Goal: Communication & Community: Answer question/provide support

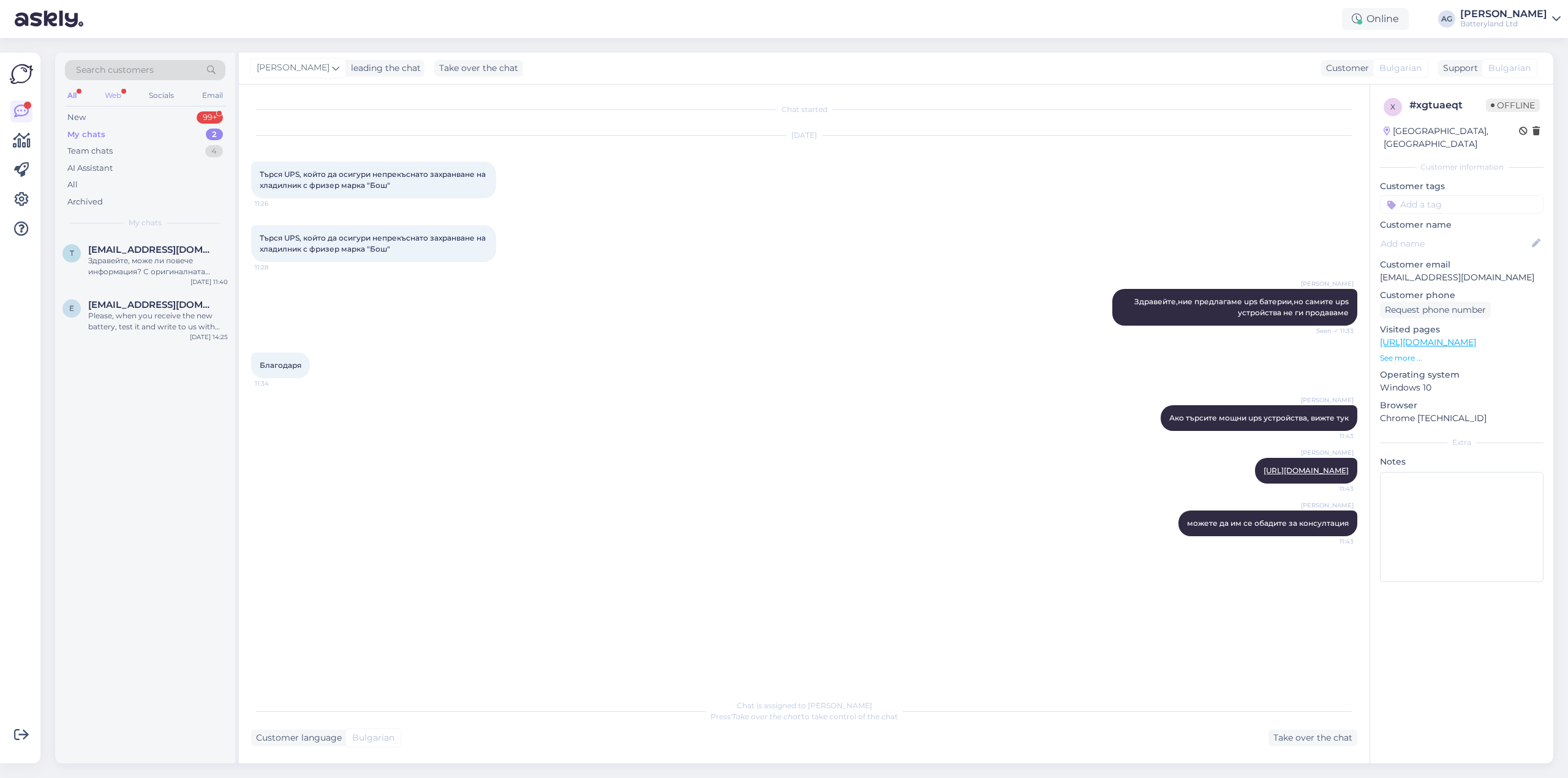
click at [111, 95] on div "Web" at bounding box center [113, 95] width 22 height 16
click at [84, 133] on div "My chats" at bounding box center [86, 135] width 38 height 12
click at [80, 117] on div "New" at bounding box center [76, 117] width 18 height 12
click at [135, 266] on div "Невалидна поръчка. Съдържанието не съвпада." at bounding box center [158, 266] width 140 height 22
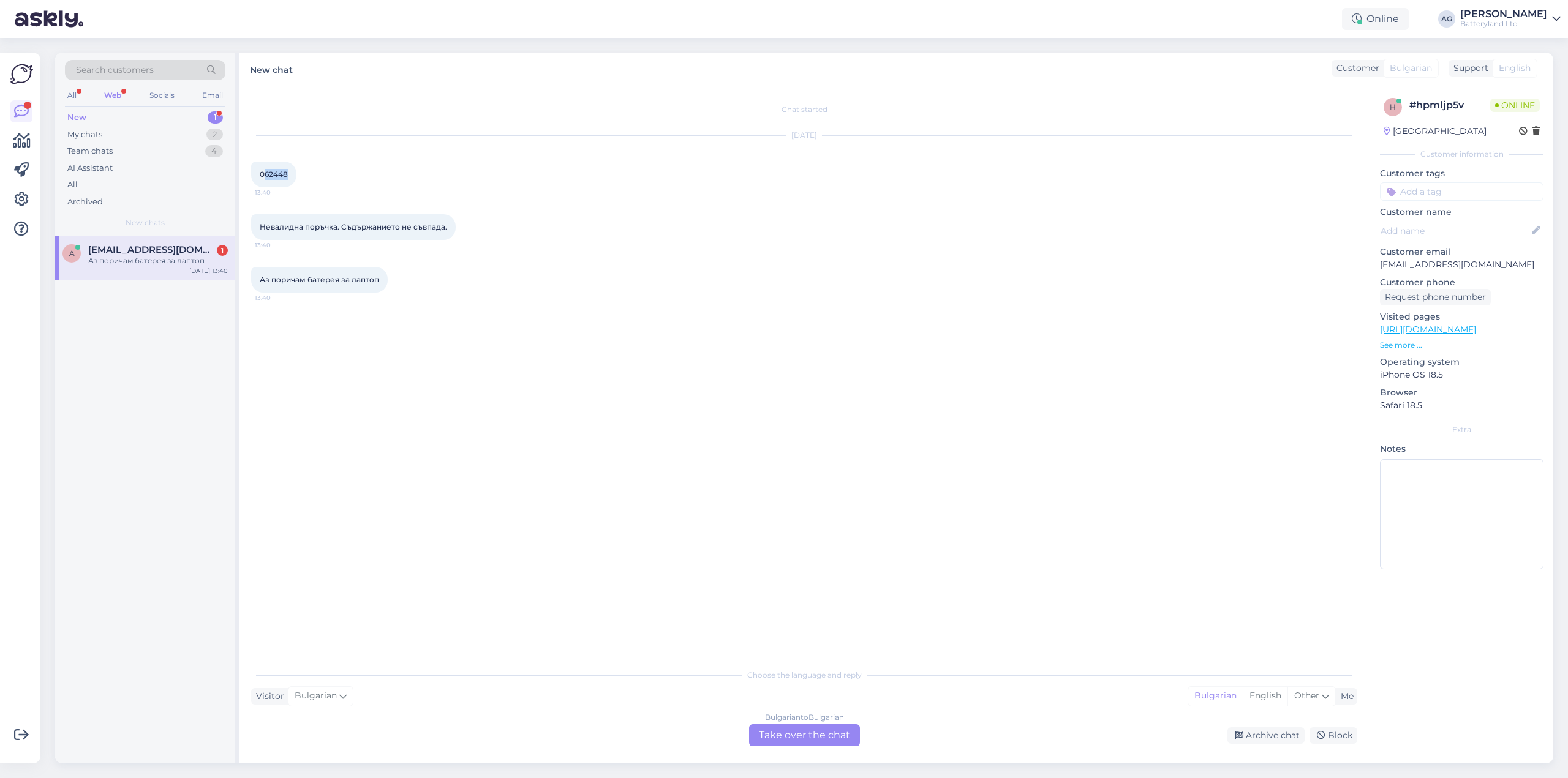
drag, startPoint x: 266, startPoint y: 173, endPoint x: 288, endPoint y: 171, distance: 22.1
click at [288, 171] on span "062448" at bounding box center [274, 174] width 28 height 9
copy span "62448"
click at [781, 741] on div "Bulgarian to Bulgarian Take over the chat" at bounding box center [804, 736] width 111 height 22
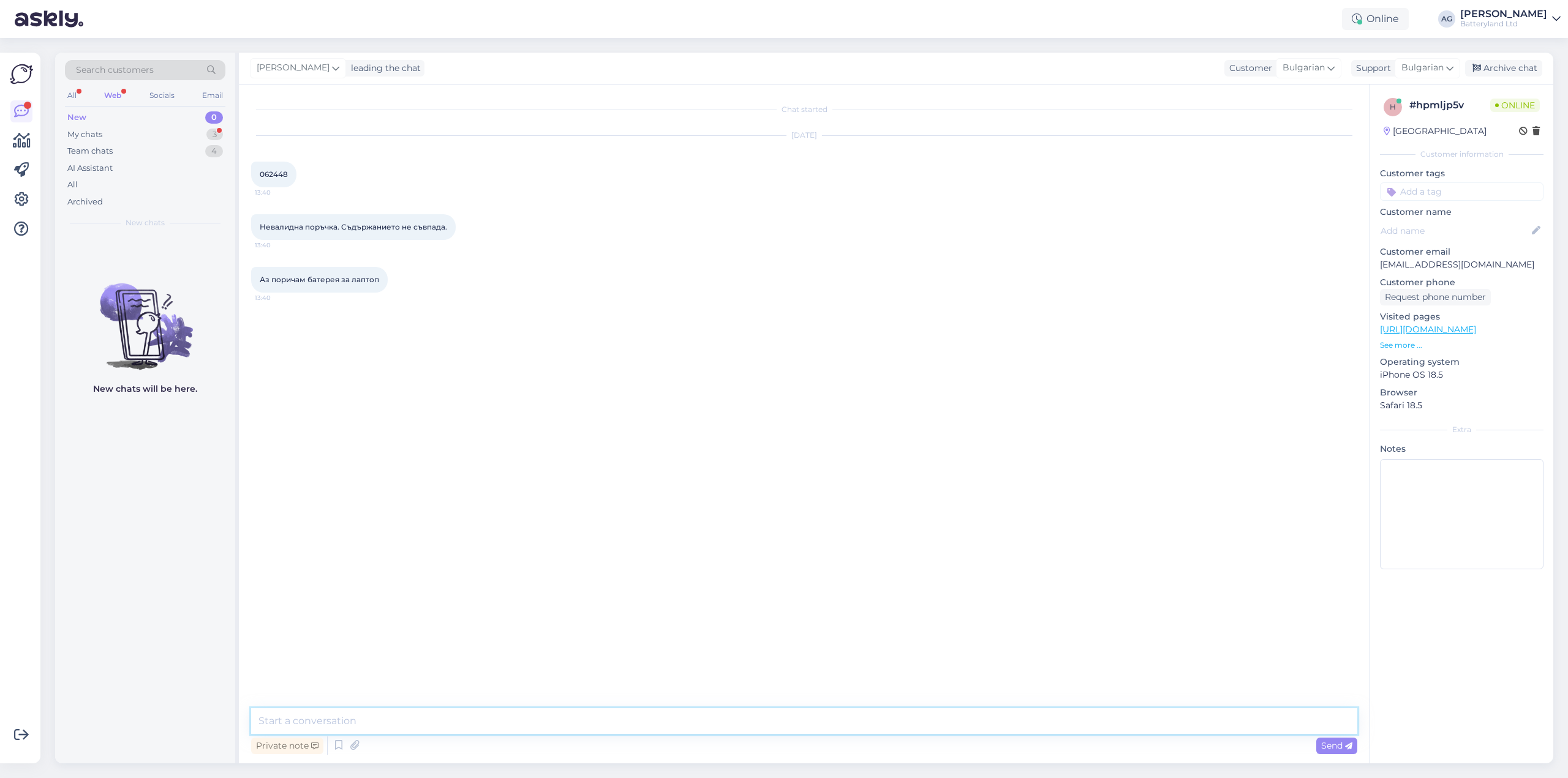
click at [718, 726] on textarea at bounding box center [804, 721] width 1107 height 26
type textarea "Здравейте"
click at [271, 448] on img at bounding box center [276, 450] width 49 height 49
click at [534, 306] on div "[PERSON_NAME] Здравейте Seen ✓ 13:41" at bounding box center [804, 332] width 1107 height 52
drag, startPoint x: 274, startPoint y: 188, endPoint x: 285, endPoint y: 188, distance: 11.0
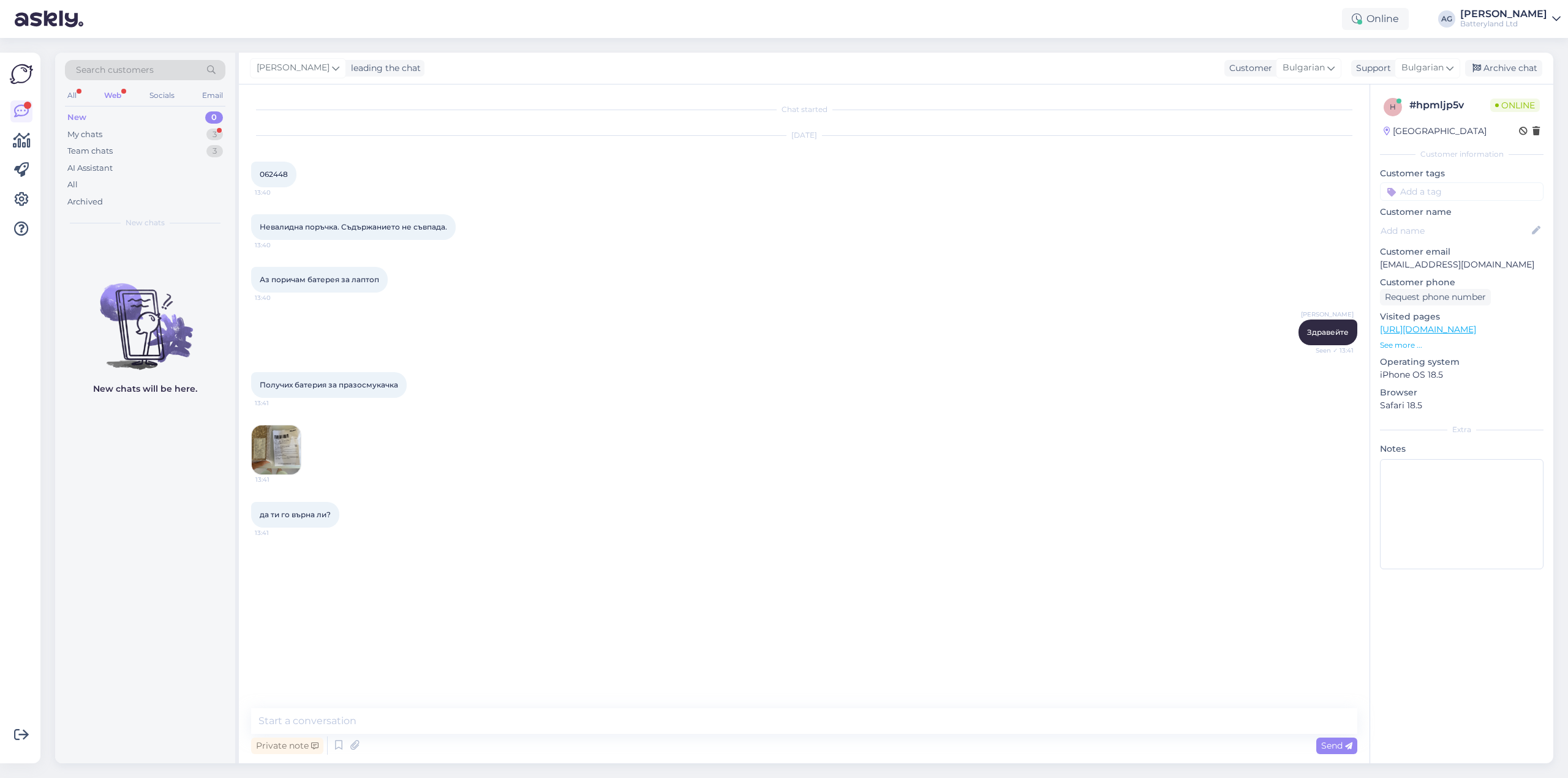
click at [285, 188] on span "13:40" at bounding box center [277, 192] width 46 height 9
click at [303, 193] on div "[DATE] 062448 13:40" at bounding box center [804, 161] width 1107 height 78
click at [294, 436] on img at bounding box center [276, 450] width 49 height 49
drag, startPoint x: 276, startPoint y: 510, endPoint x: 328, endPoint y: 510, distance: 52.0
click at [328, 510] on span "да ти го върна ли?" at bounding box center [294, 515] width 71 height 9
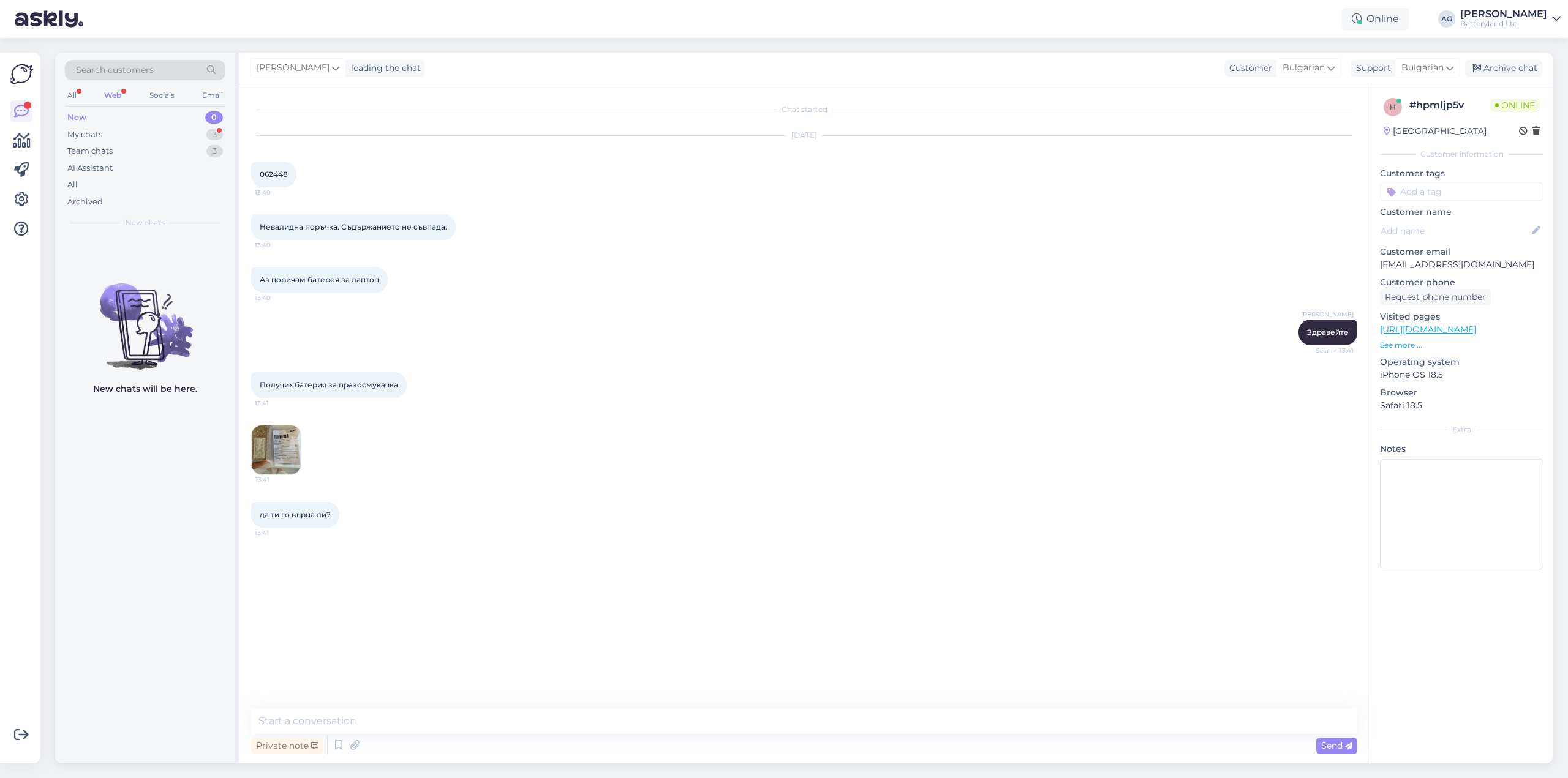
click at [594, 465] on div "13:41" at bounding box center [804, 450] width 1107 height 77
click at [396, 727] on textarea at bounding box center [804, 721] width 1107 height 26
type textarea "Р"
type textarea "В"
type textarea "Вие взехте ли батерията от куриера?"
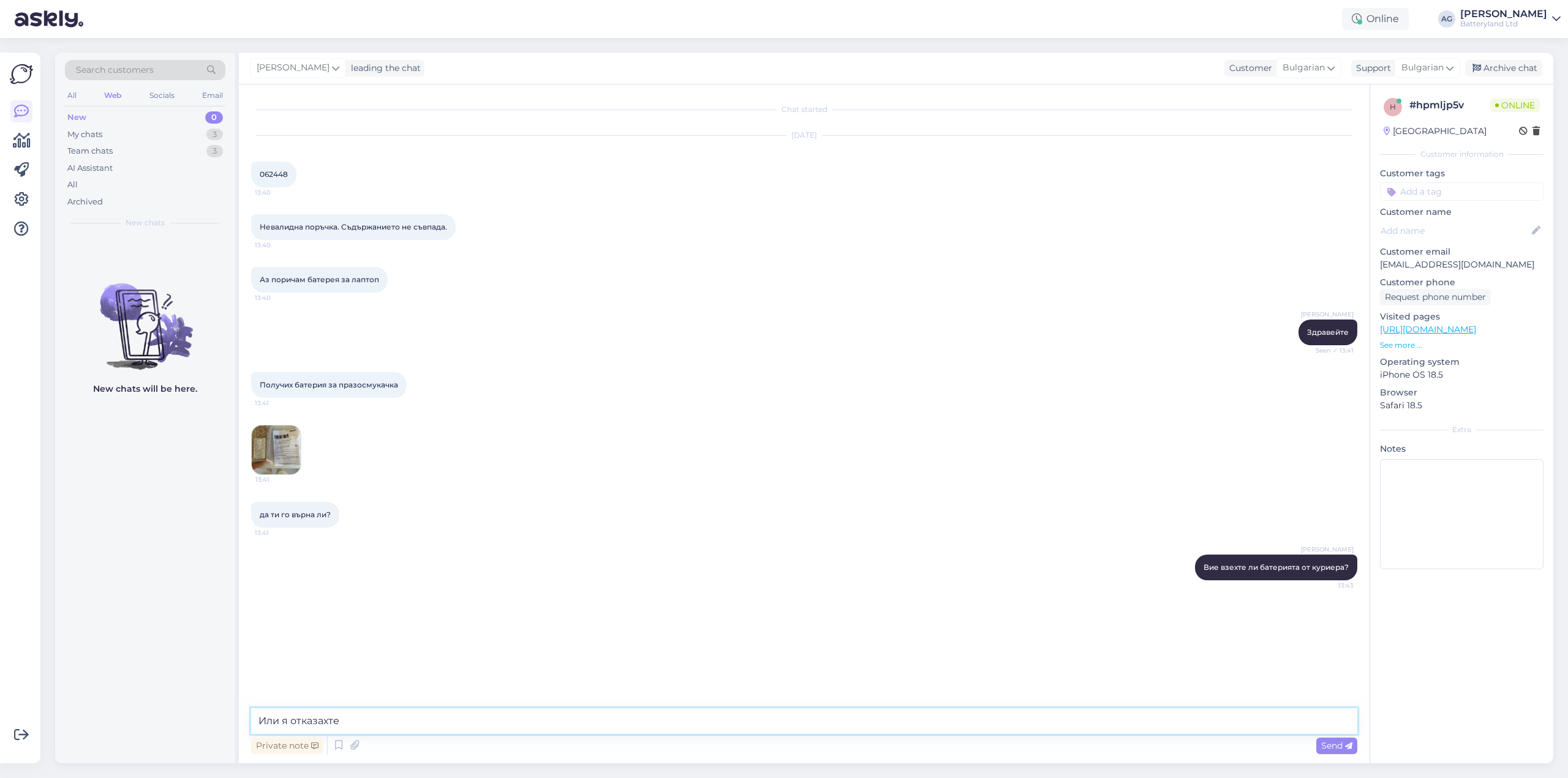
type textarea "Или я отказахте?"
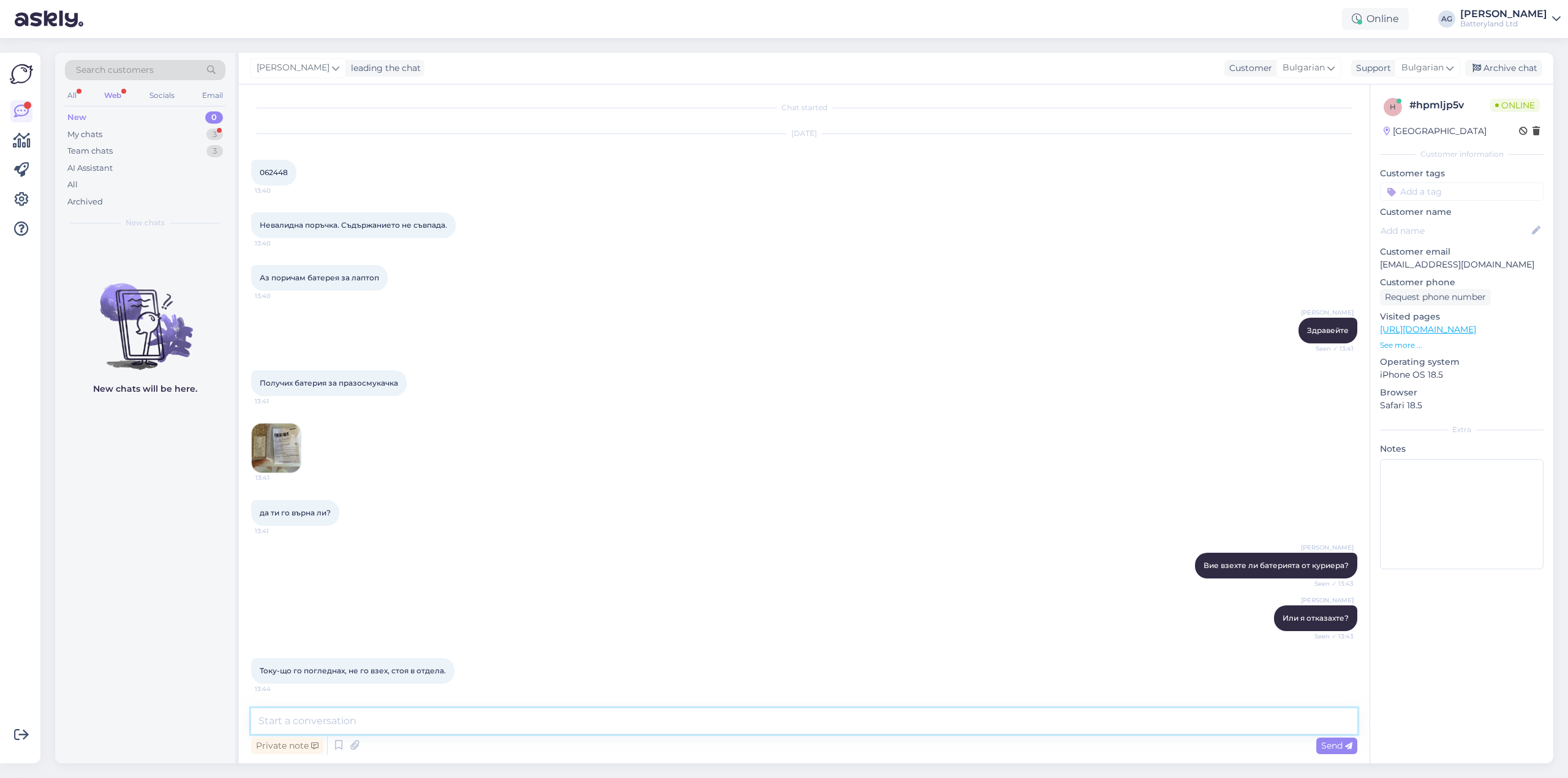
click at [452, 715] on textarea at bounding box center [804, 721] width 1107 height 26
type textarea "Откажете тази батерия. Ние ще ви изпратим нова."
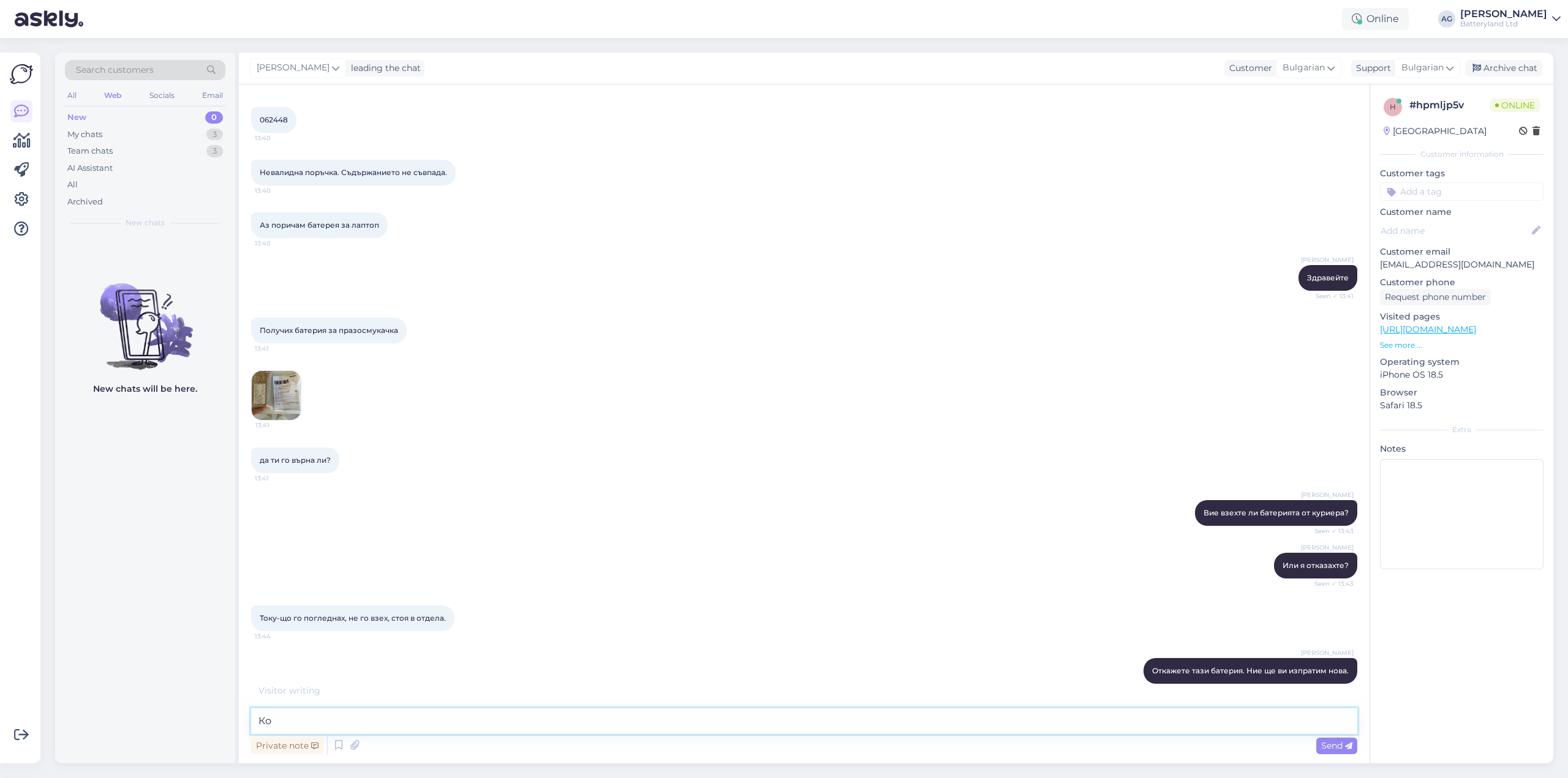
type textarea "[PERSON_NAME]"
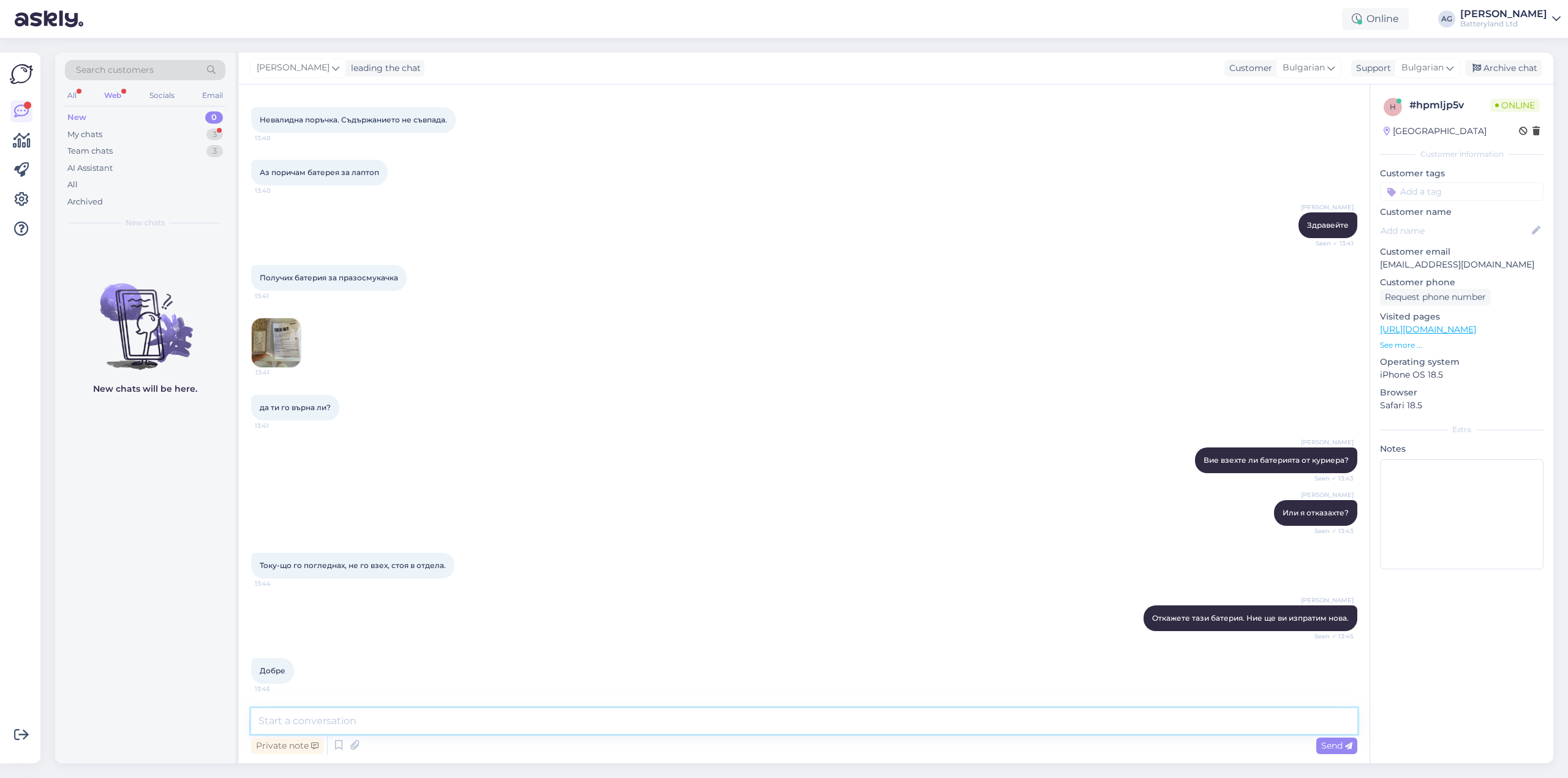
click at [374, 724] on textarea at bounding box center [804, 721] width 1107 height 26
paste textarea "1054966005592"
type textarea "Ето това е товарителницата за новата пратка: 1054966005592"
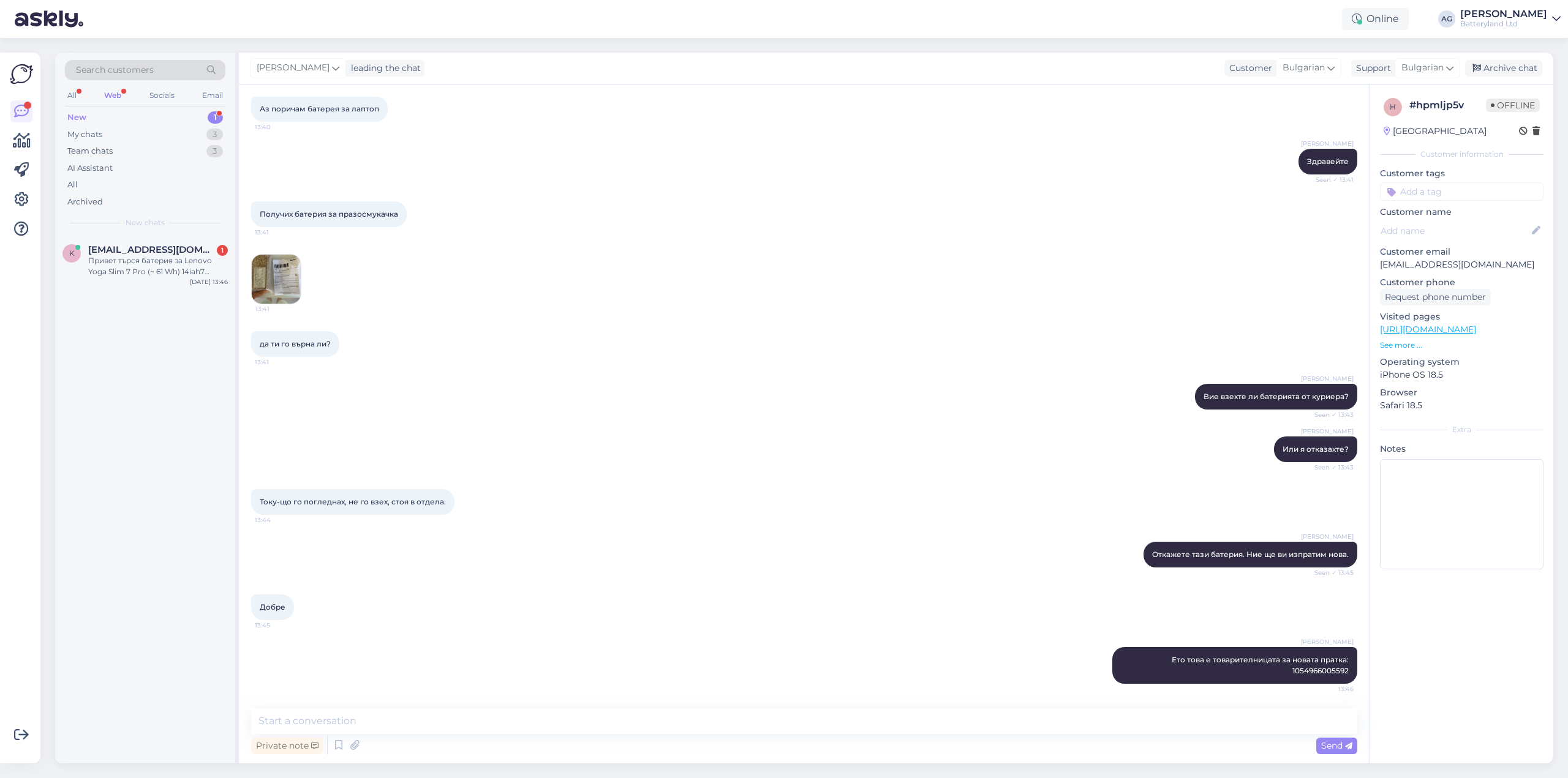
click at [87, 112] on div "New 1" at bounding box center [145, 117] width 160 height 17
click at [120, 89] on div "Web" at bounding box center [112, 95] width 22 height 16
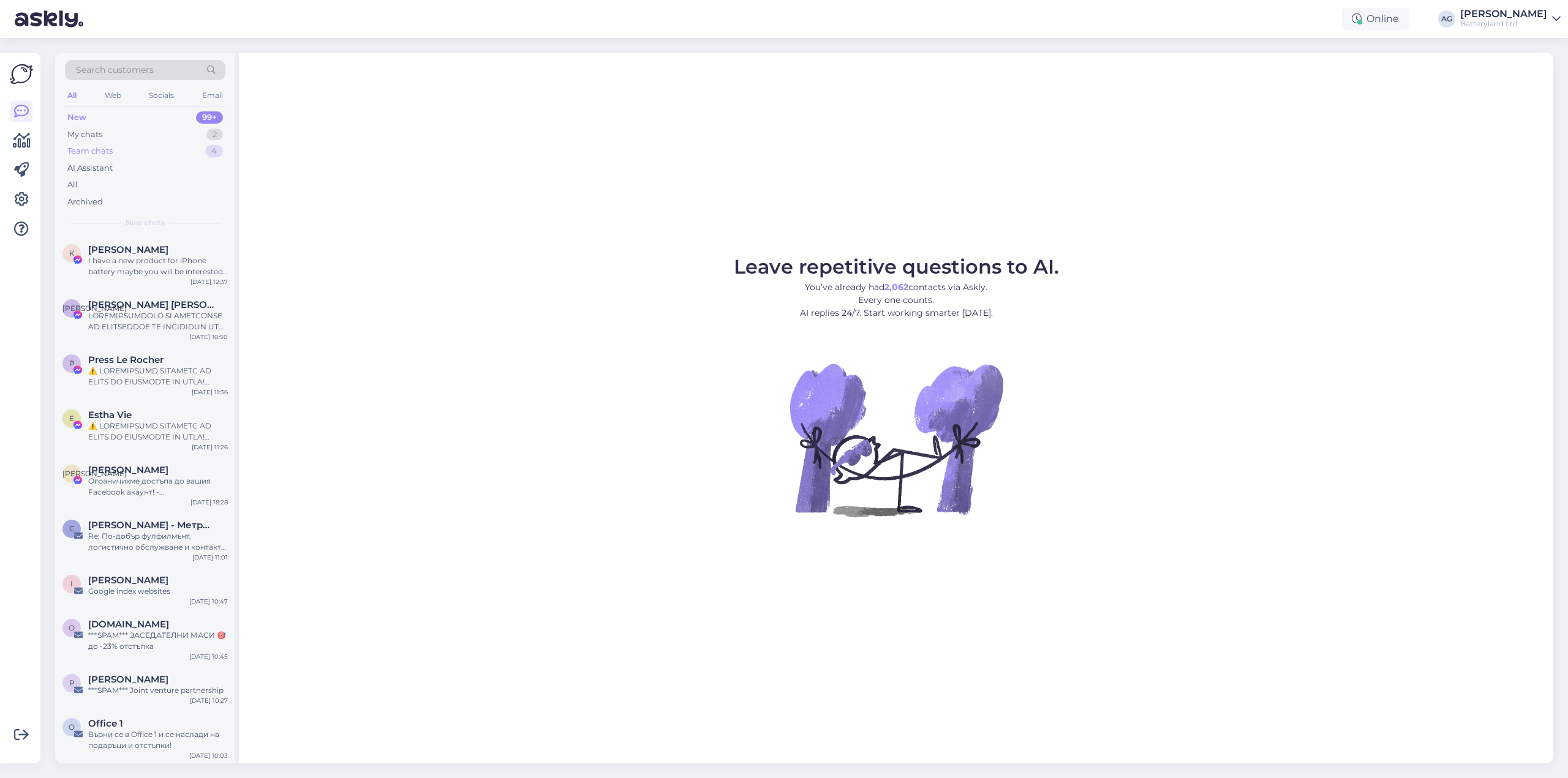
click at [98, 148] on div "Team chats" at bounding box center [90, 151] width 46 height 12
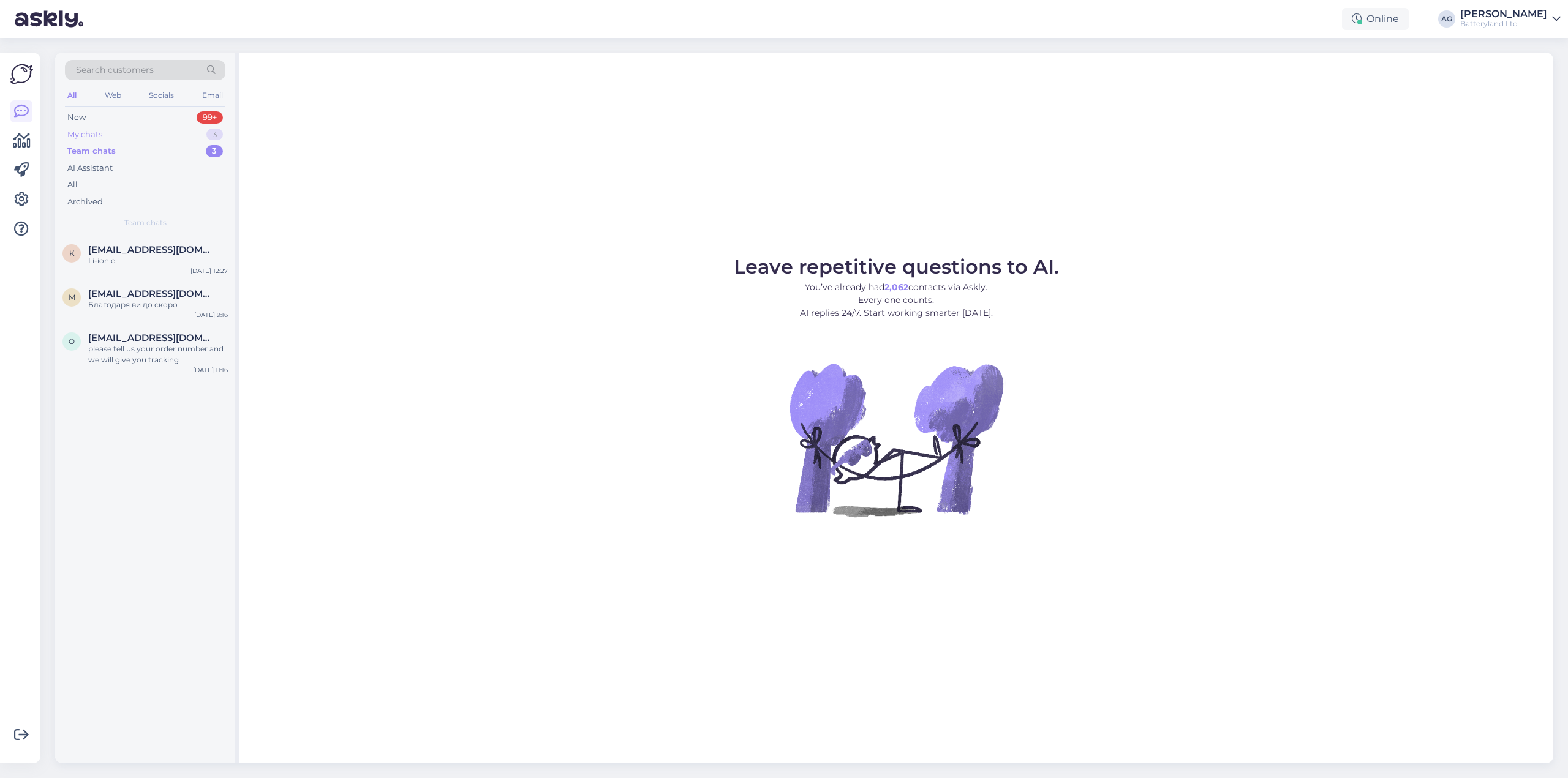
click at [93, 132] on div "My chats" at bounding box center [85, 135] width 35 height 12
click at [150, 249] on span "[EMAIL_ADDRESS][DOMAIN_NAME]" at bounding box center [151, 249] width 127 height 11
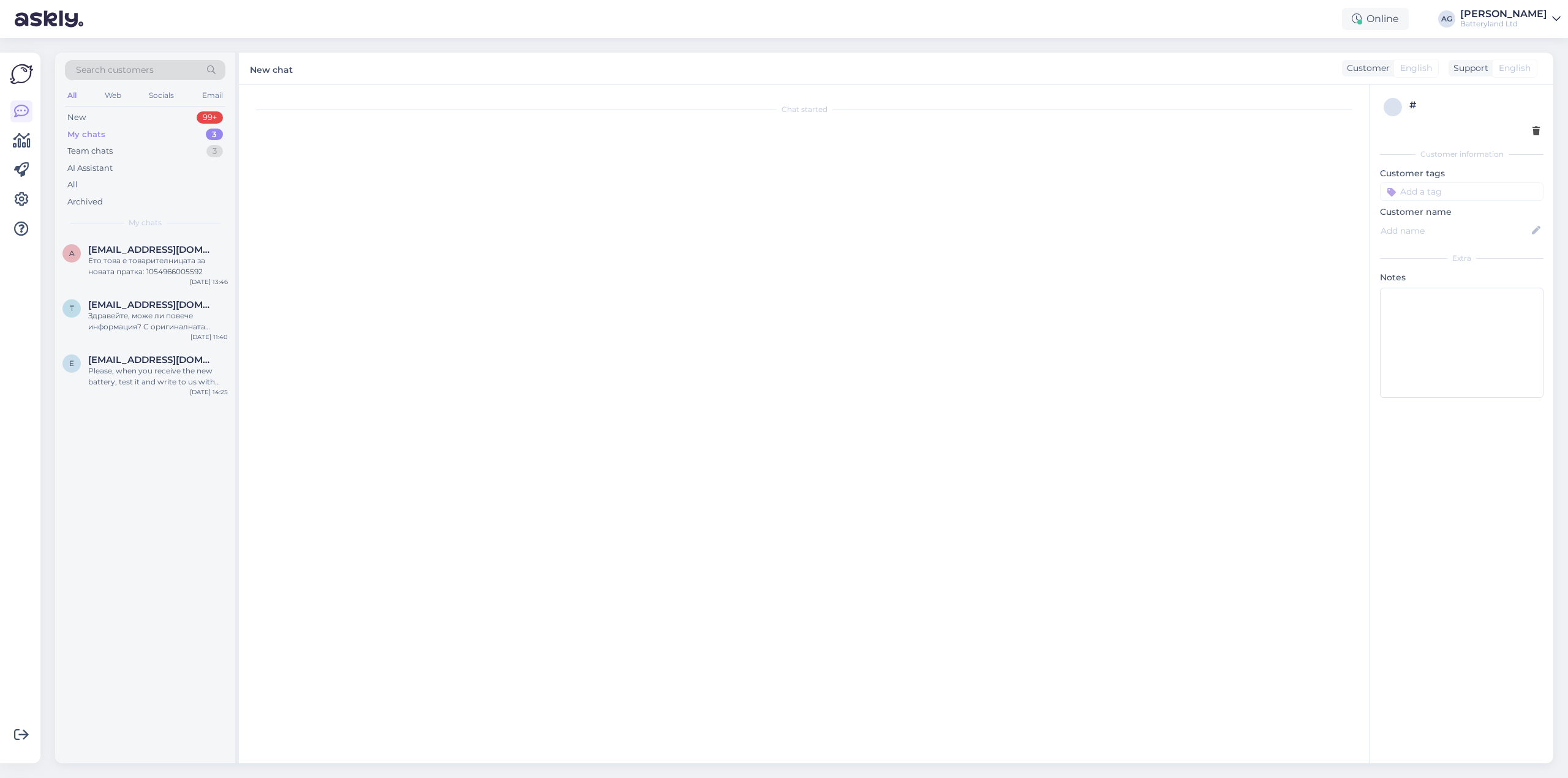
scroll to position [171, 0]
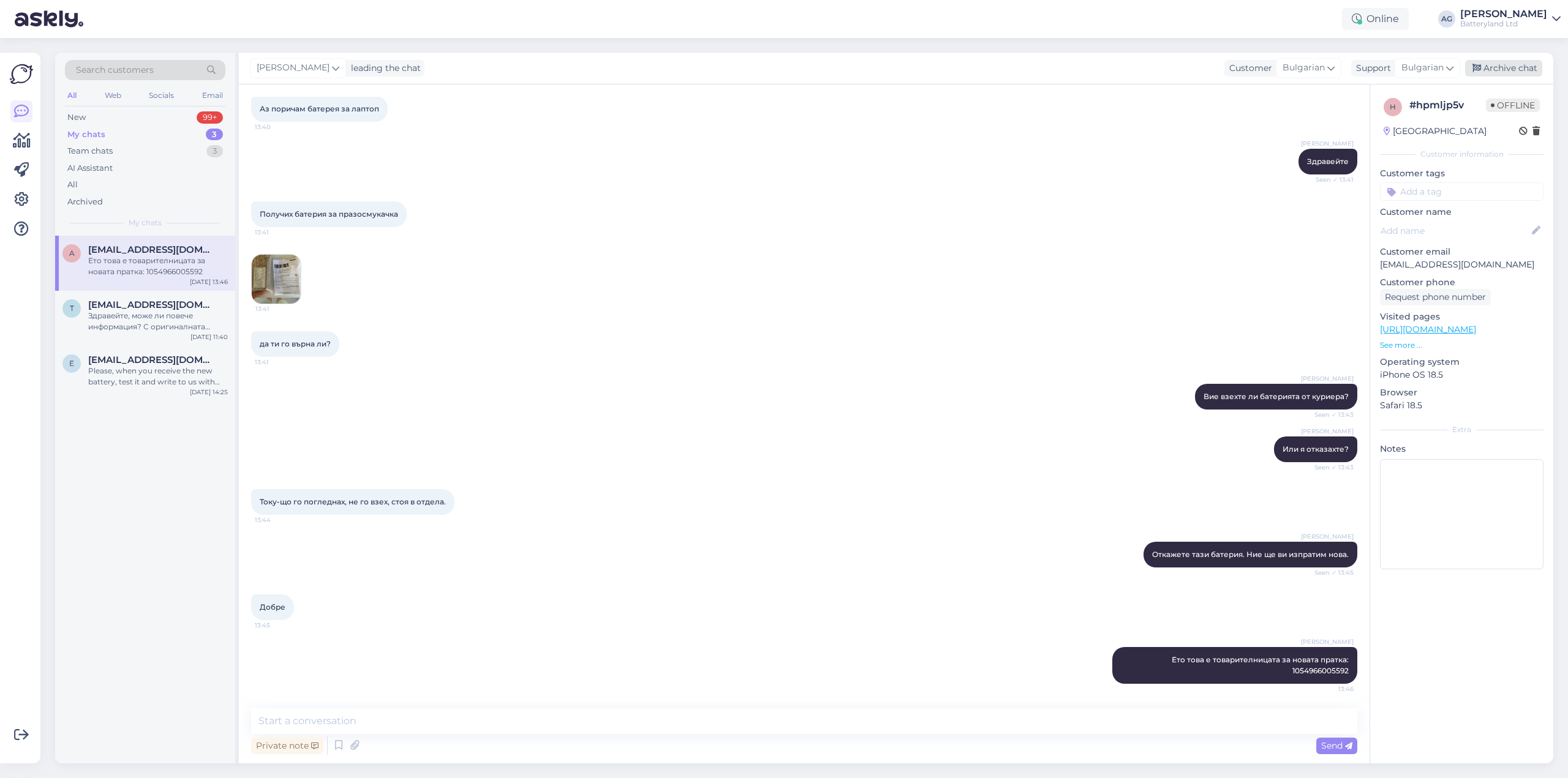
click at [1492, 66] on div "Archive chat" at bounding box center [1503, 68] width 77 height 17
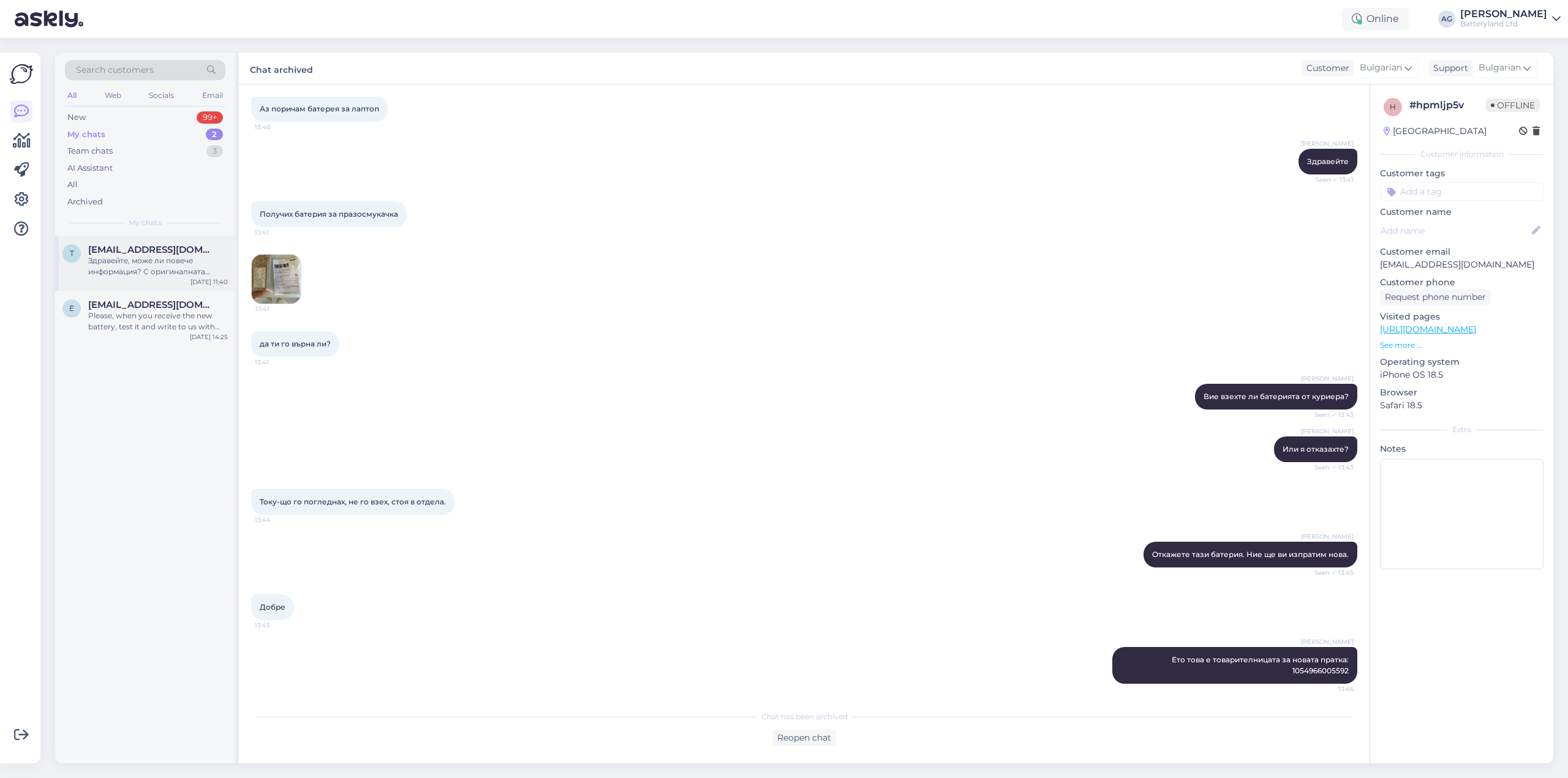
click at [193, 273] on div "Здравейте, може ли повече информация? С оригиналната батерия ли ползвате прахос…" at bounding box center [158, 266] width 140 height 22
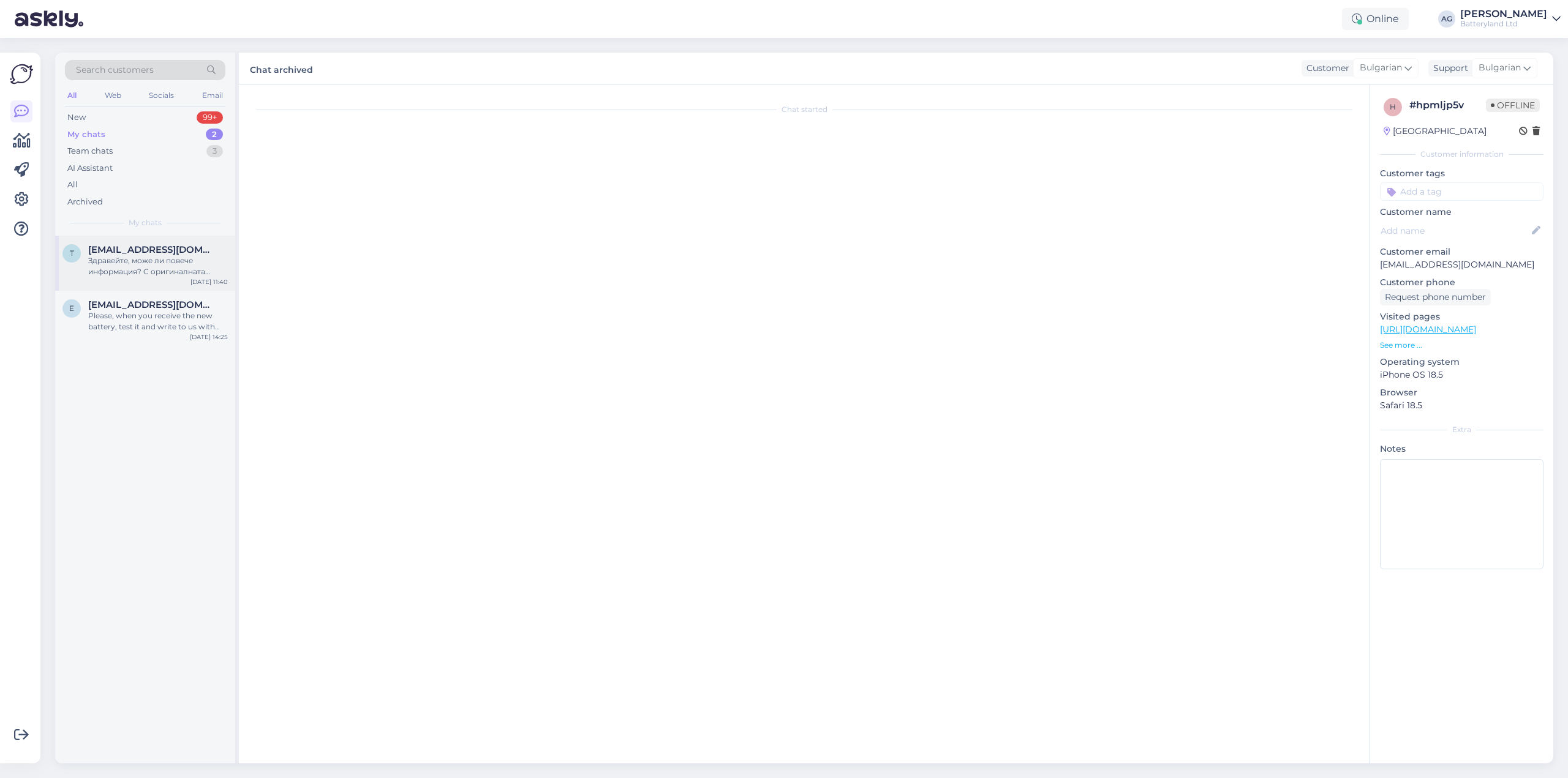
scroll to position [0, 0]
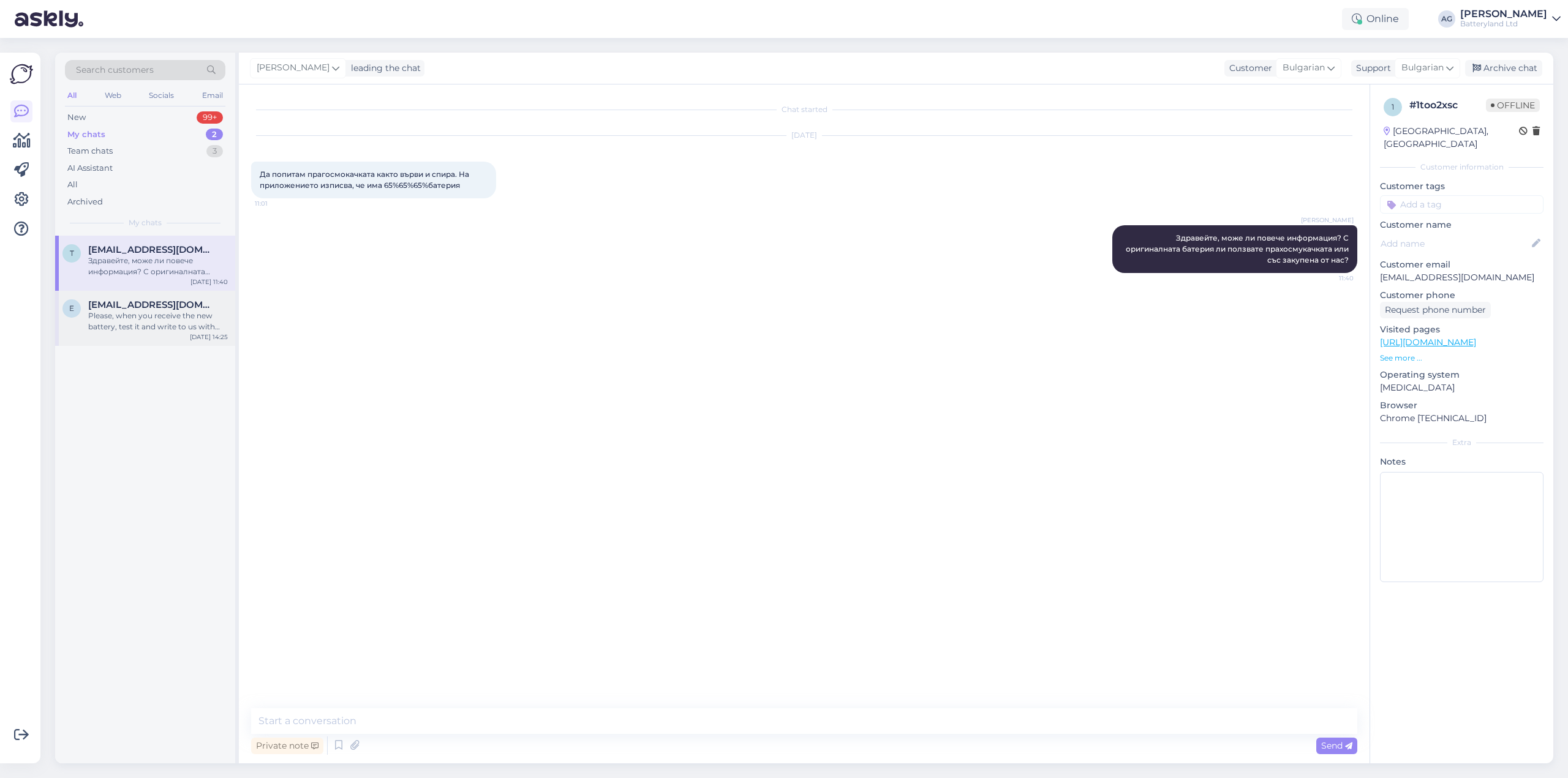
click at [178, 306] on span "[EMAIL_ADDRESS][DOMAIN_NAME]" at bounding box center [151, 304] width 127 height 11
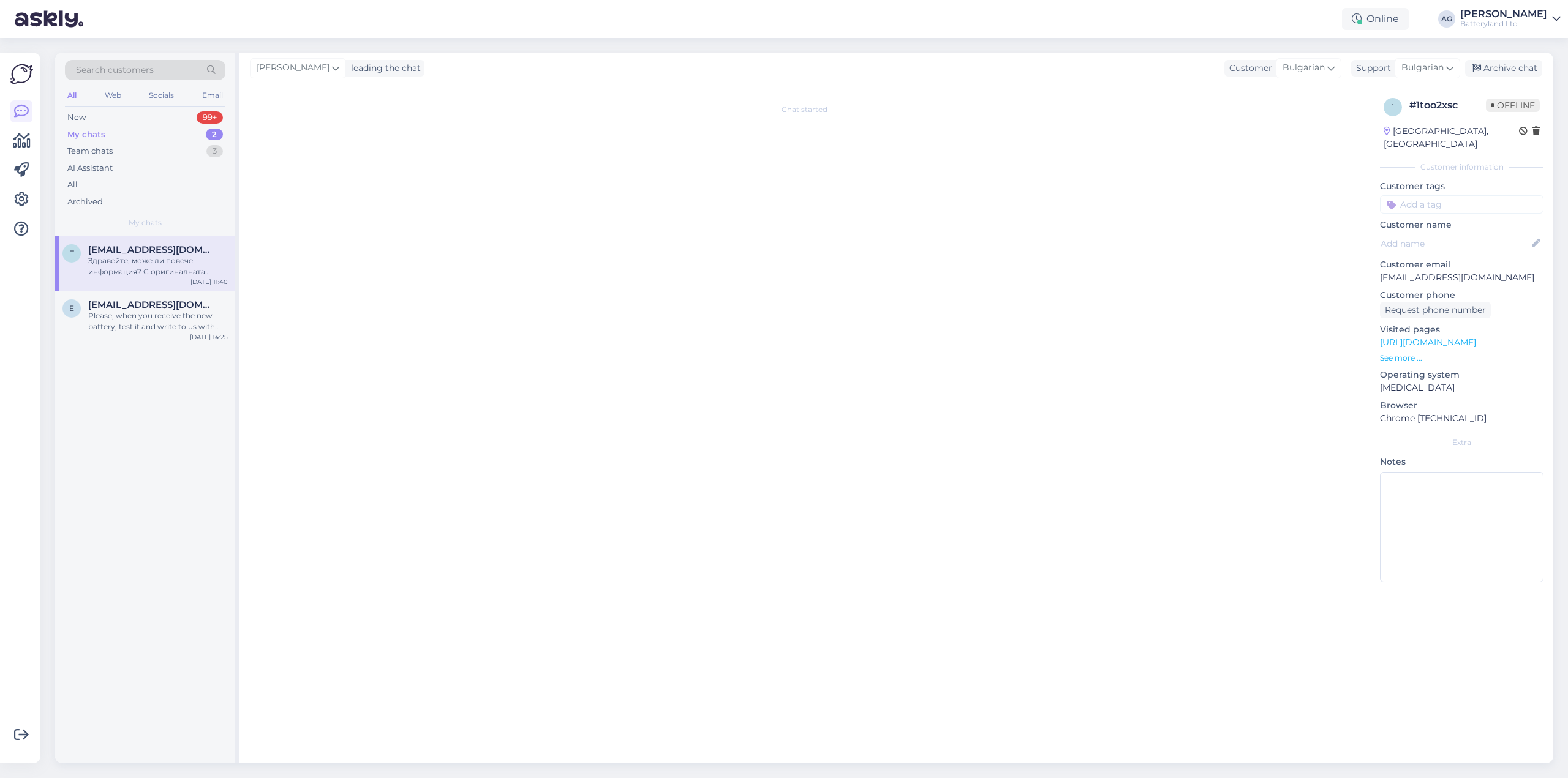
scroll to position [5208, 0]
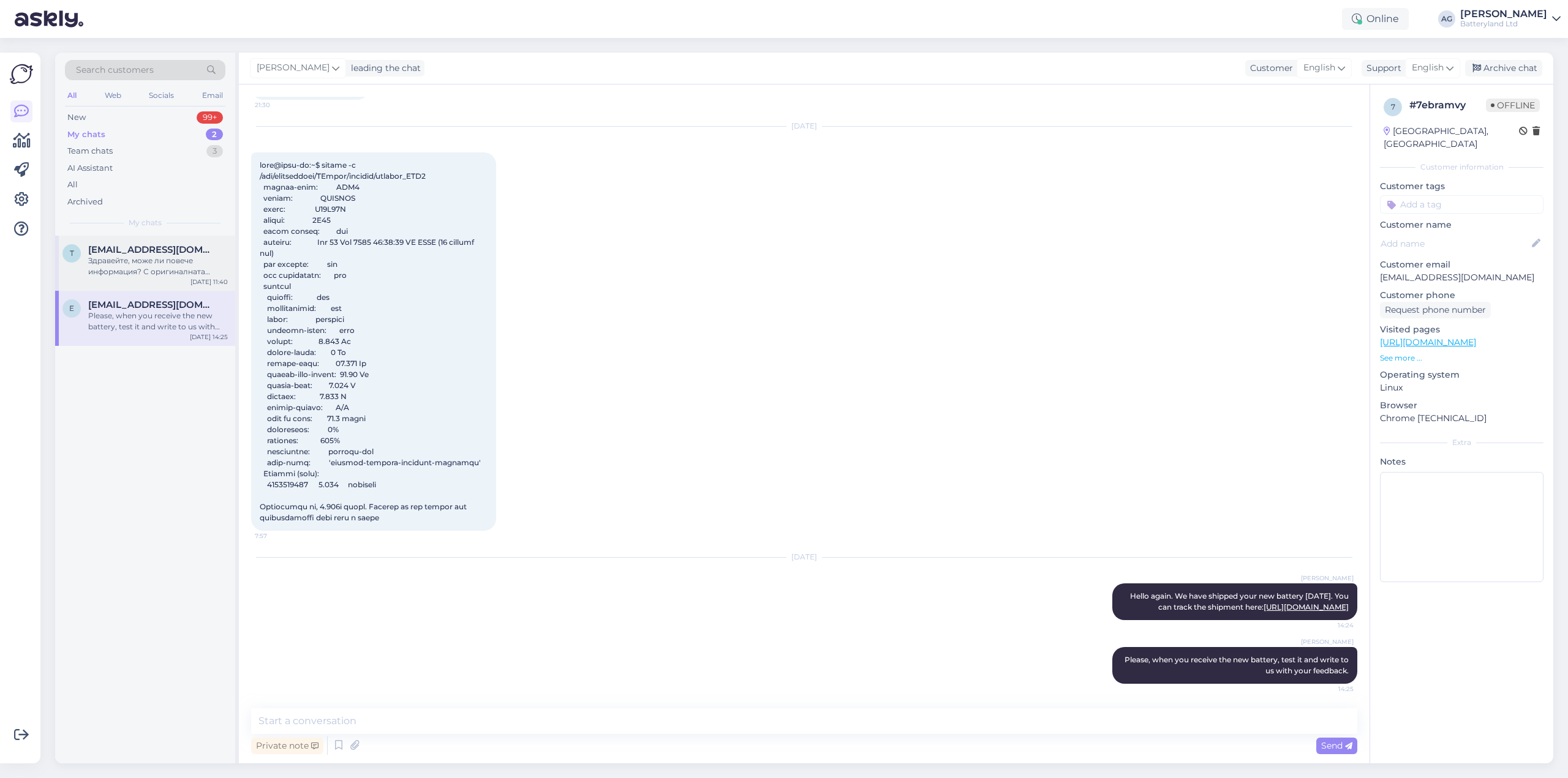
click at [182, 271] on div "Здравейте, може ли повече информация? С оригиналната батерия ли ползвате прахос…" at bounding box center [158, 266] width 140 height 22
